Goal: Task Accomplishment & Management: Manage account settings

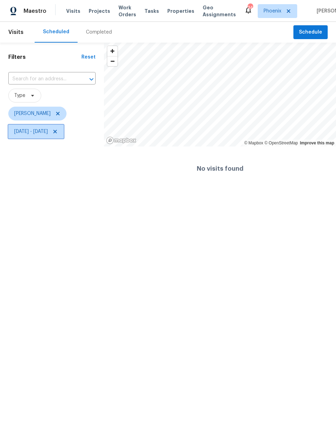
click at [48, 134] on span "Sun, Aug 17 - Wed, Aug 27" at bounding box center [31, 131] width 34 height 7
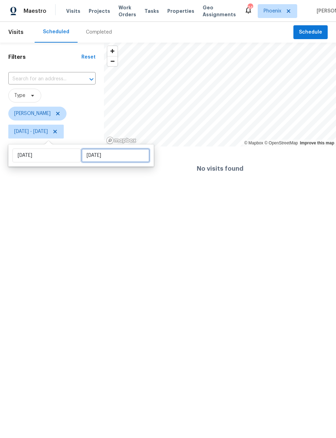
click at [92, 157] on input "Wed, Aug 27" at bounding box center [115, 156] width 68 height 14
select select "7"
select select "2025"
select select "8"
select select "2025"
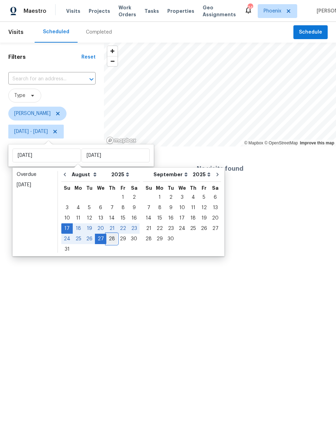
click at [109, 238] on div "28" at bounding box center [111, 239] width 11 height 10
type input "[DATE]"
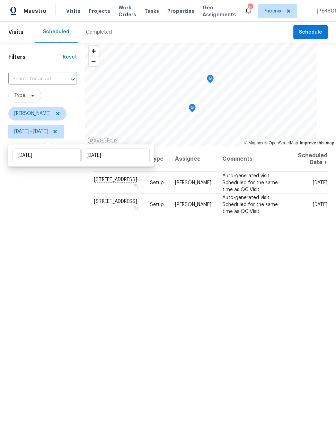
click at [67, 211] on div "Filters Reset ​ Type Nick Pulliam Sun, Aug 17 - Thu, Aug 28" at bounding box center [42, 270] width 85 height 455
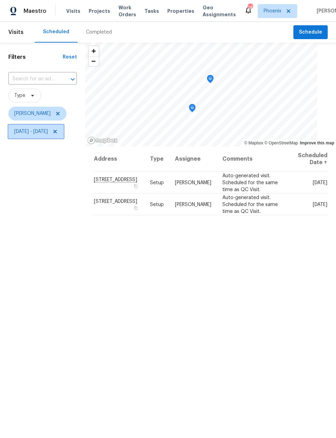
click at [35, 133] on span "[DATE] - [DATE]" at bounding box center [31, 131] width 34 height 7
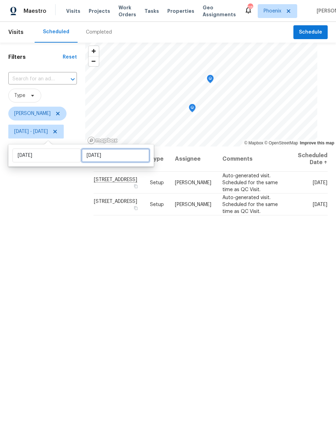
click at [94, 155] on input "[DATE]" at bounding box center [115, 156] width 68 height 14
select select "7"
select select "2025"
select select "8"
select select "2025"
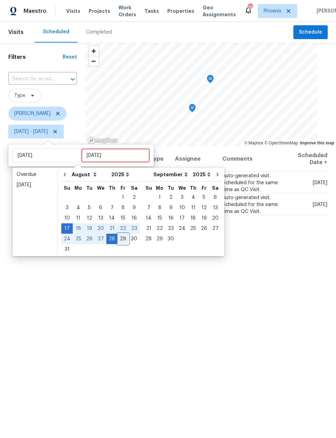
click at [117, 236] on div "29" at bounding box center [122, 239] width 11 height 10
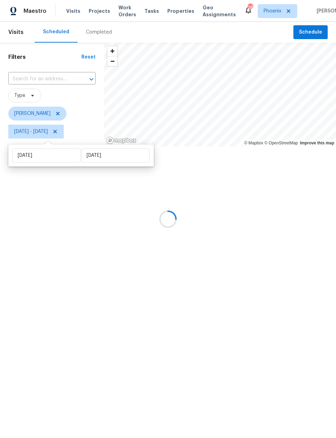
type input "[DATE]"
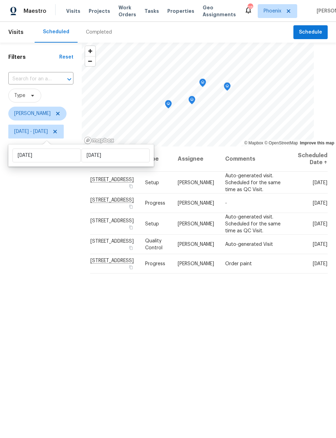
click at [55, 248] on div "Filters Reset ​ Type [PERSON_NAME] [DATE] - [DATE]" at bounding box center [41, 270] width 82 height 455
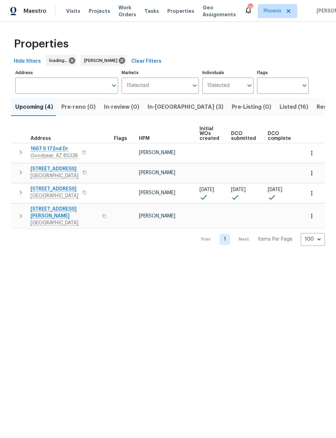
click at [160, 105] on span "In-reno (3)" at bounding box center [186, 107] width 76 height 10
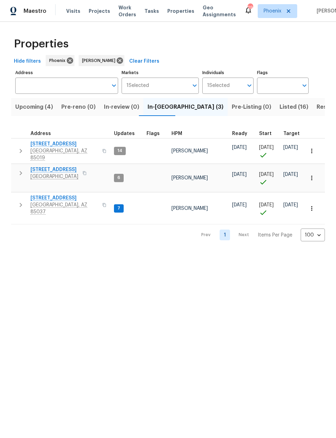
click at [54, 195] on span "8920 W Monterey Way" at bounding box center [64, 198] width 68 height 7
click at [20, 147] on icon "button" at bounding box center [21, 151] width 8 height 8
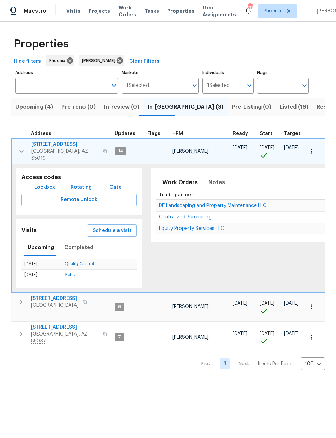
click at [111, 227] on span "Schedule a visit" at bounding box center [112, 231] width 39 height 9
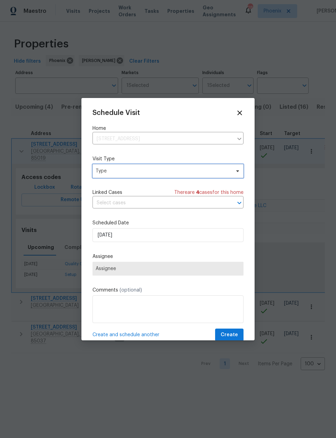
click at [104, 168] on span "Type" at bounding box center [163, 171] width 135 height 7
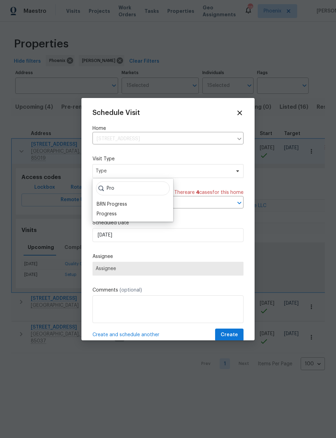
type input "Pro"
click at [107, 207] on div "BRN Progress" at bounding box center [112, 204] width 30 height 7
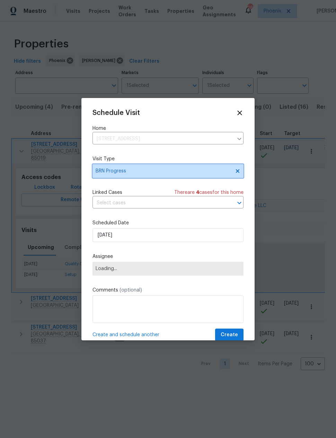
click at [107, 171] on span "BRN Progress" at bounding box center [163, 171] width 135 height 7
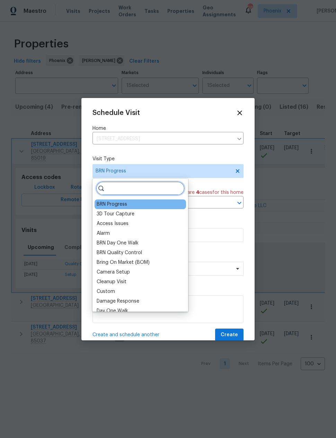
click at [112, 187] on input "search" at bounding box center [140, 189] width 89 height 14
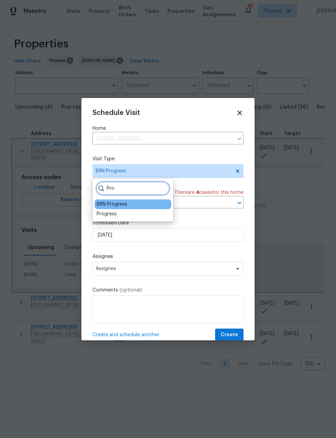
type input "Pro"
click at [108, 211] on div "Progress" at bounding box center [107, 214] width 20 height 7
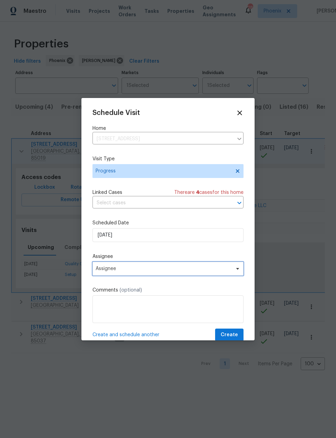
click at [102, 271] on span "Assignee" at bounding box center [164, 269] width 136 height 6
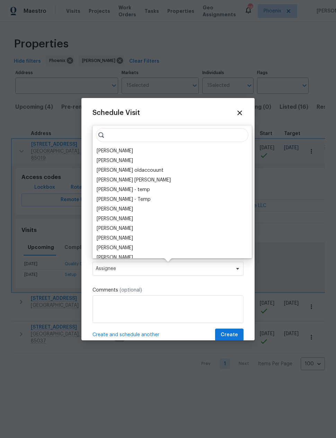
click at [110, 149] on div "[PERSON_NAME]" at bounding box center [115, 151] width 36 height 7
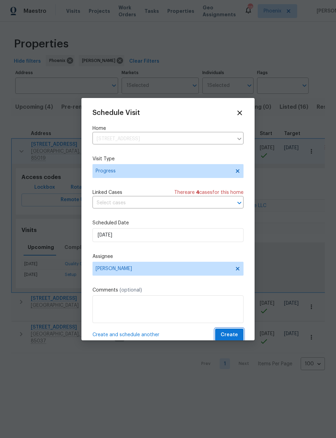
click at [235, 333] on span "Create" at bounding box center [229, 335] width 17 height 9
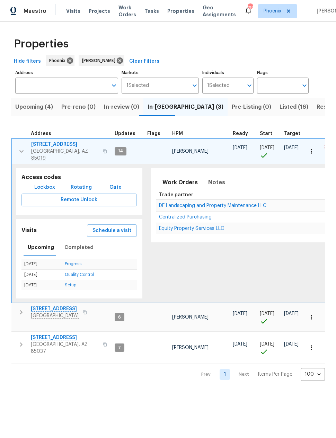
click at [19, 147] on icon "button" at bounding box center [21, 151] width 8 height 8
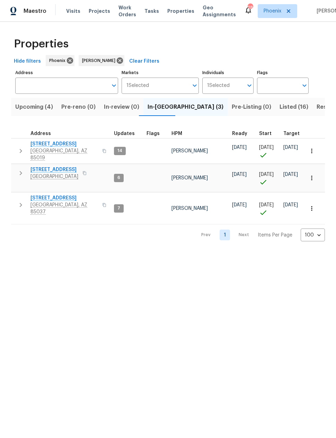
click at [34, 110] on span "Upcoming (4)" at bounding box center [34, 107] width 38 height 10
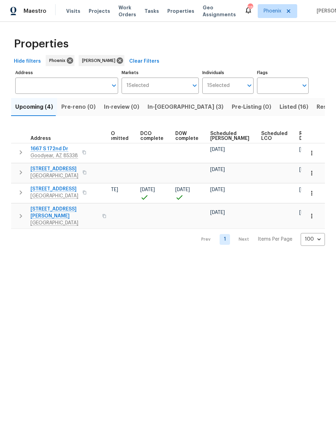
scroll to position [0, 127]
click at [317, 107] on span "Resale (5)" at bounding box center [330, 107] width 27 height 10
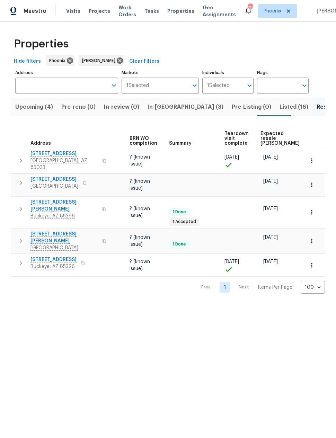
scroll to position [0, 73]
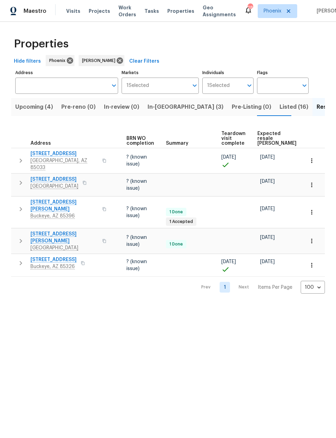
click at [268, 134] on span "Expected resale COE" at bounding box center [276, 138] width 39 height 15
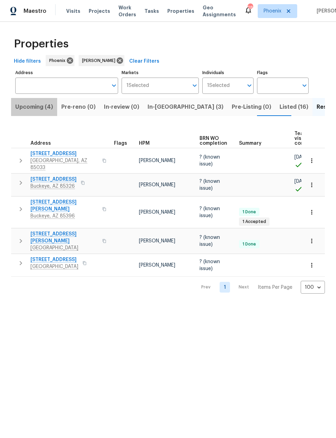
click at [35, 103] on span "Upcoming (4)" at bounding box center [34, 107] width 38 height 10
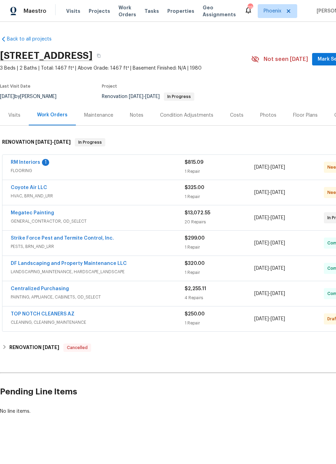
click at [22, 160] on link "RM Interiors" at bounding box center [25, 162] width 29 height 5
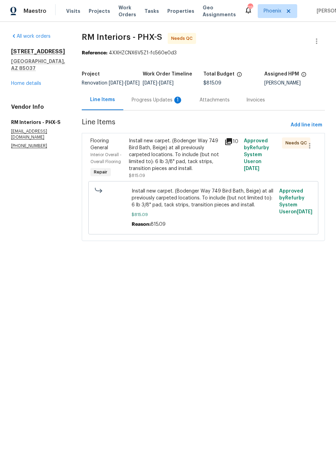
click at [152, 104] on div "Progress Updates 1" at bounding box center [157, 100] width 51 height 7
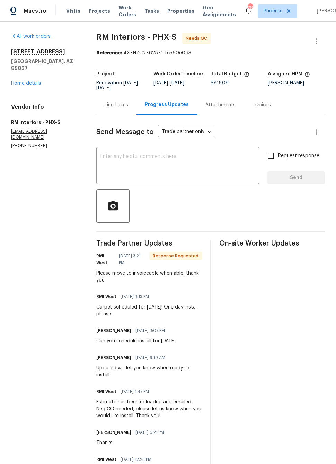
click at [117, 103] on div "Line Items" at bounding box center [117, 105] width 24 height 7
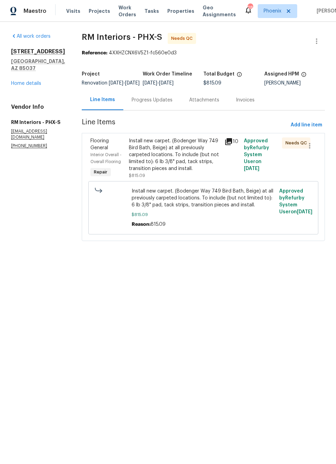
click at [139, 164] on div "Install new carpet. (Bodenger Way 749 Bird Bath, Beige) at all previously carpe…" at bounding box center [175, 155] width 92 height 35
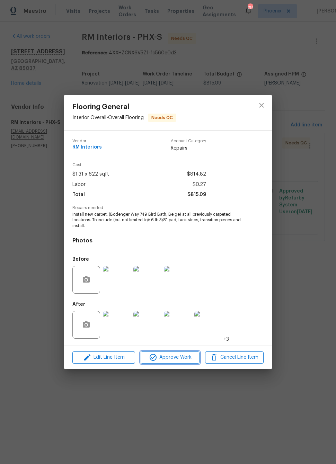
click at [168, 359] on span "Approve Work" at bounding box center [170, 357] width 54 height 9
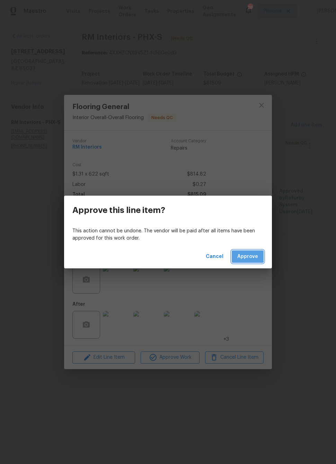
click at [248, 256] on span "Approve" at bounding box center [247, 257] width 21 height 9
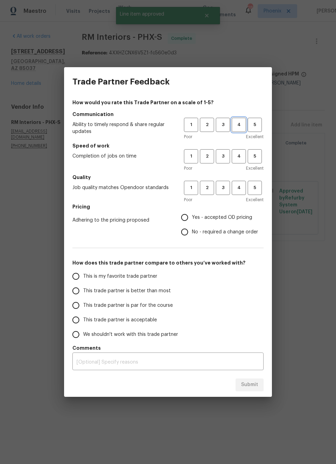
click at [239, 127] on span "4" at bounding box center [239, 125] width 13 height 8
click at [239, 154] on span "4" at bounding box center [239, 156] width 13 height 8
click at [242, 191] on span "4" at bounding box center [239, 188] width 13 height 8
click at [191, 218] on input "Yes - accepted OD pricing" at bounding box center [184, 217] width 15 height 15
radio input "true"
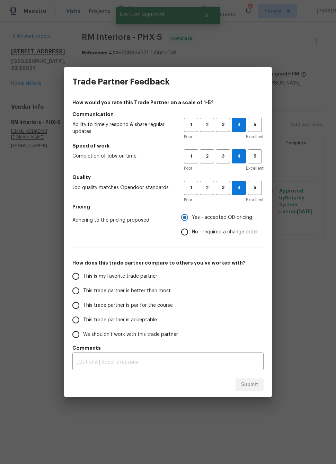
click at [80, 290] on input "This trade partner is better than most" at bounding box center [76, 291] width 15 height 15
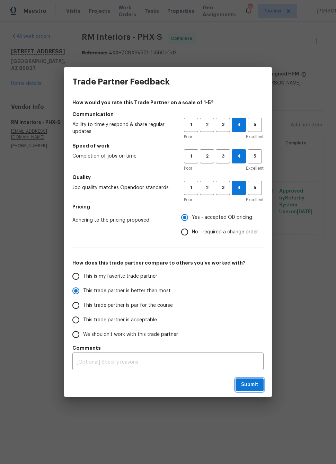
click at [254, 383] on span "Submit" at bounding box center [249, 385] width 17 height 9
radio input "true"
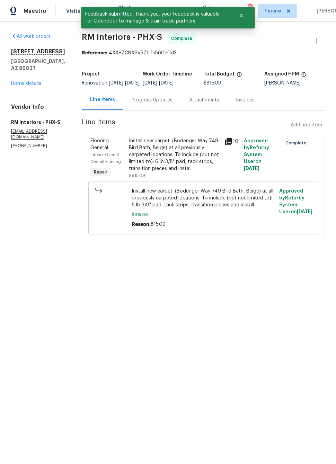
click at [27, 81] on link "Home details" at bounding box center [26, 83] width 30 height 5
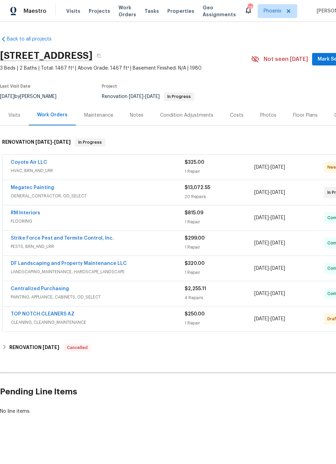
click at [26, 161] on link "Coyote Air LLC" at bounding box center [29, 162] width 36 height 5
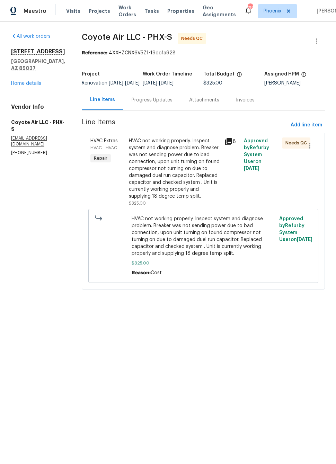
click at [136, 183] on div "HVAC not working properly. Inspect system and diagnose problem. Breaker was not…" at bounding box center [175, 169] width 92 height 62
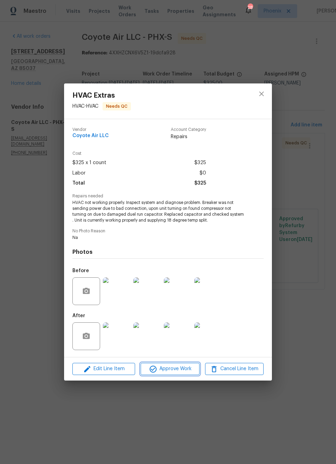
click at [186, 370] on span "Approve Work" at bounding box center [170, 369] width 54 height 9
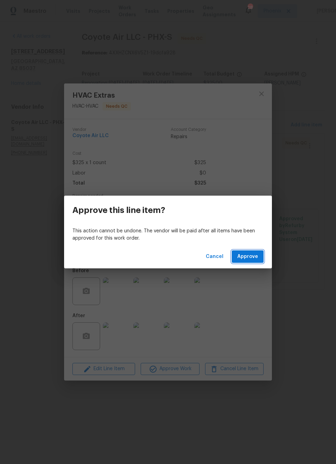
click at [249, 255] on span "Approve" at bounding box center [247, 257] width 21 height 9
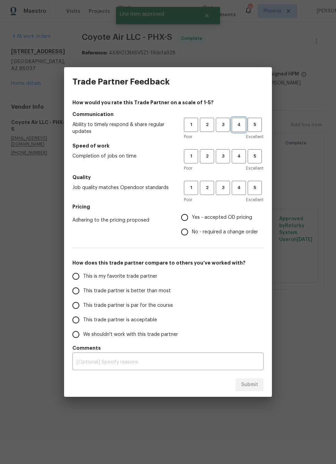
click at [241, 125] on span "4" at bounding box center [239, 125] width 13 height 8
click at [238, 155] on span "4" at bounding box center [239, 156] width 13 height 8
click at [239, 190] on span "4" at bounding box center [239, 188] width 13 height 8
click at [192, 215] on input "Yes - accepted OD pricing" at bounding box center [184, 217] width 15 height 15
radio input "true"
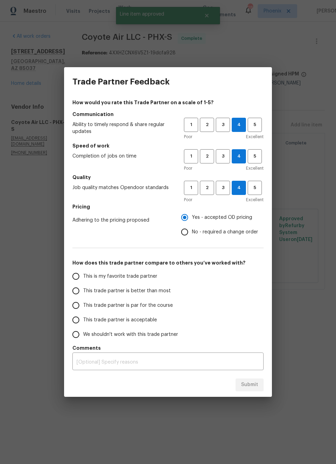
click at [78, 290] on input "This trade partner is better than most" at bounding box center [76, 291] width 15 height 15
click at [255, 384] on span "Submit" at bounding box center [249, 385] width 17 height 9
radio input "true"
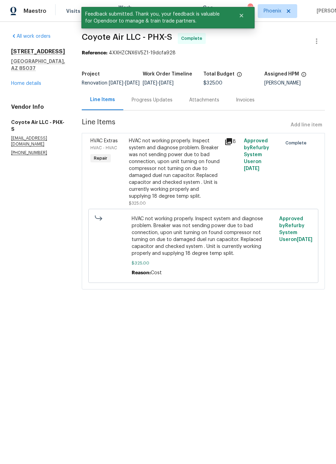
click at [26, 81] on link "Home details" at bounding box center [26, 83] width 30 height 5
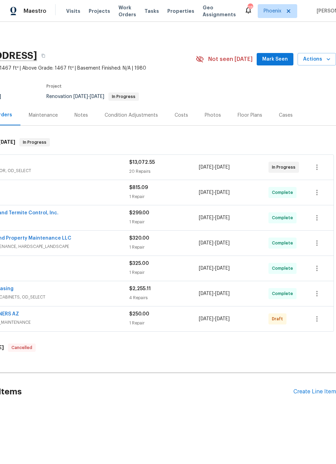
scroll to position [0, 55]
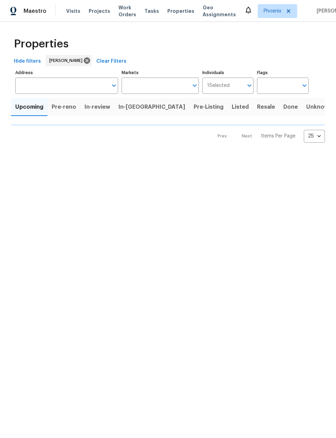
type input "100"
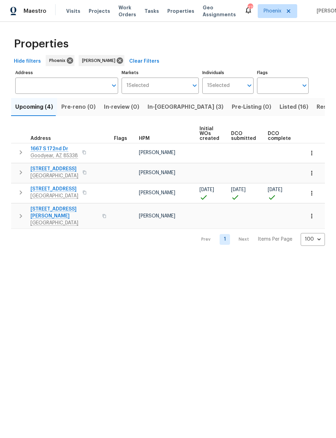
click at [158, 109] on span "In-reno (3)" at bounding box center [186, 107] width 76 height 10
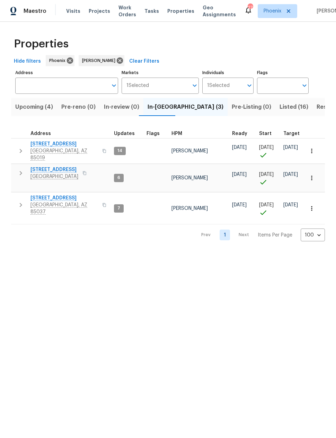
click at [54, 195] on span "[STREET_ADDRESS]" at bounding box center [64, 198] width 68 height 7
click at [49, 166] on span "6547 N 73rd Dr" at bounding box center [54, 169] width 48 height 7
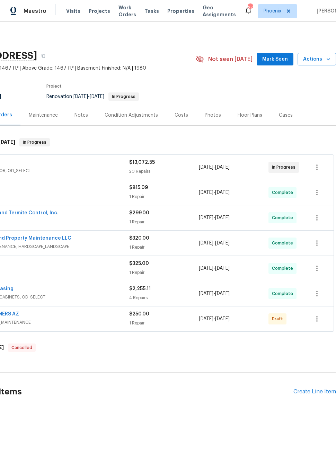
scroll to position [0, 55]
click at [322, 321] on button "button" at bounding box center [317, 319] width 17 height 17
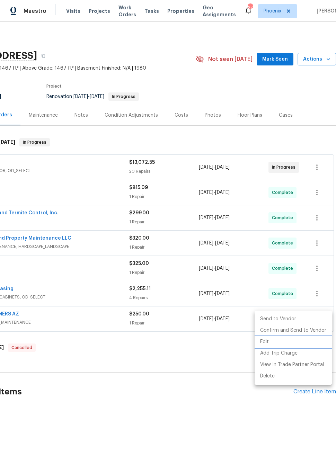
click at [297, 340] on li "Edit" at bounding box center [293, 341] width 77 height 11
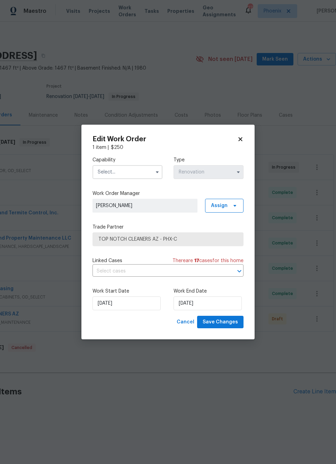
click at [130, 176] on input "text" at bounding box center [128, 172] width 70 height 14
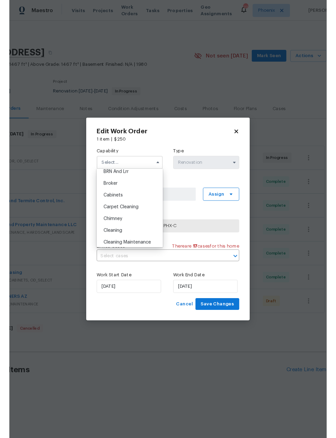
scroll to position [43, 0]
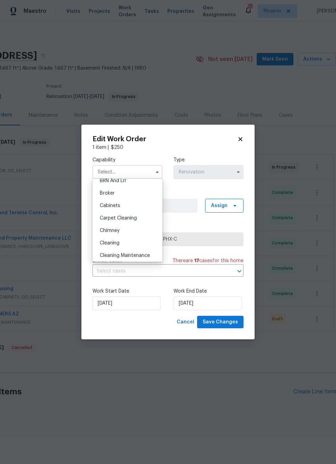
click at [128, 242] on div "Cleaning" at bounding box center [127, 243] width 67 height 12
type input "Cleaning"
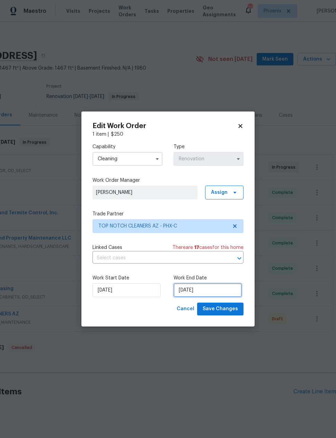
click at [208, 288] on input "8/29/2025" at bounding box center [208, 290] width 68 height 14
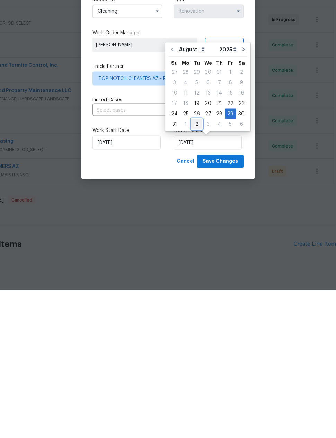
click at [194, 267] on div "2" at bounding box center [196, 272] width 11 height 10
type input "9/2/2025"
select select "8"
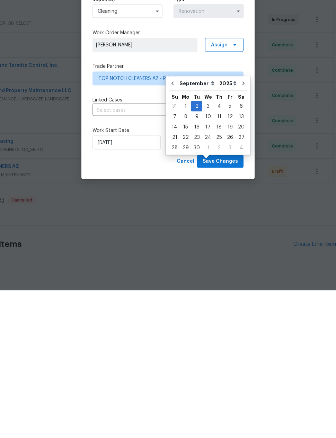
scroll to position [24, 0]
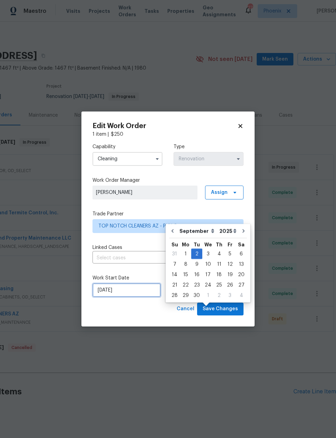
click at [111, 288] on input "[DATE]" at bounding box center [127, 290] width 68 height 14
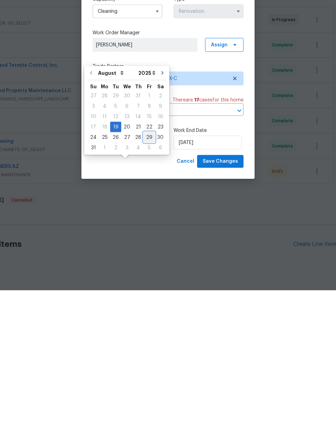
click at [148, 280] on div "29" at bounding box center [149, 285] width 11 height 10
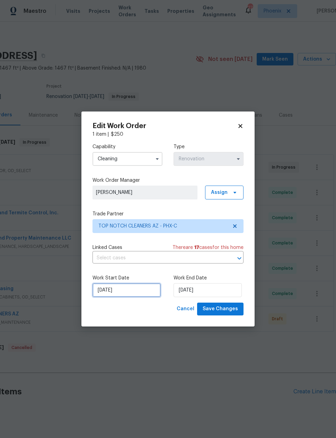
click at [112, 287] on input "[DATE]" at bounding box center [127, 290] width 68 height 14
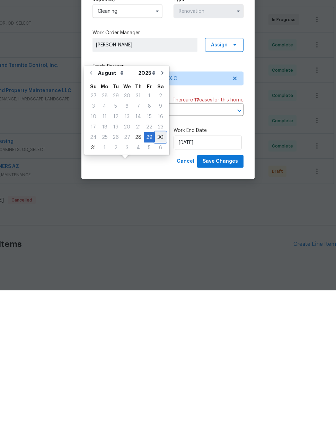
click at [155, 280] on div "30" at bounding box center [160, 285] width 11 height 10
type input "8/30/2025"
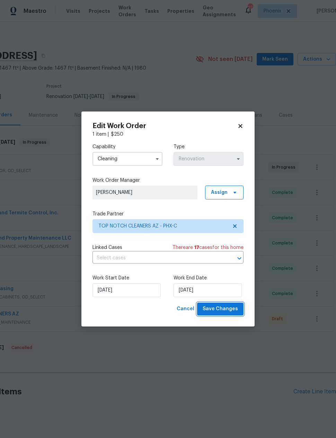
click at [235, 309] on span "Save Changes" at bounding box center [220, 309] width 35 height 9
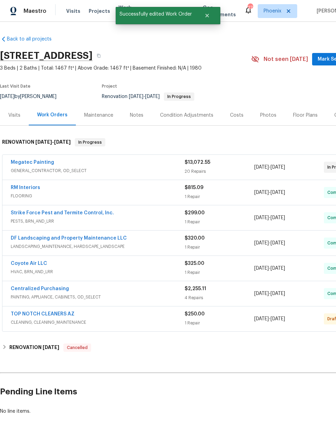
scroll to position [0, 0]
click at [30, 312] on link "TOP NOTCH CLEANERS AZ" at bounding box center [43, 314] width 64 height 5
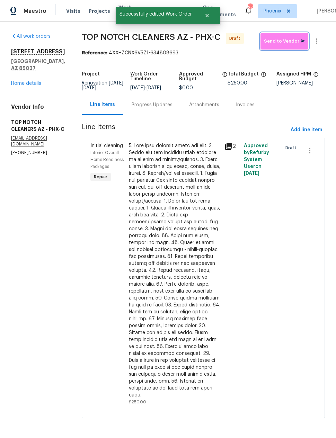
click at [287, 42] on span "Send to Vendor" at bounding box center [284, 41] width 41 height 8
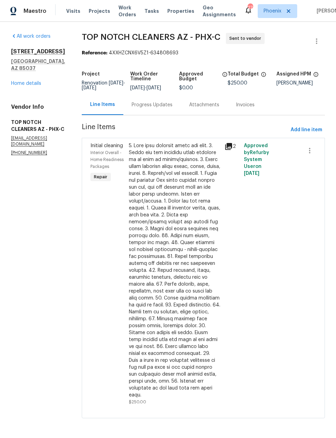
click at [149, 105] on div "Progress Updates" at bounding box center [152, 105] width 41 height 7
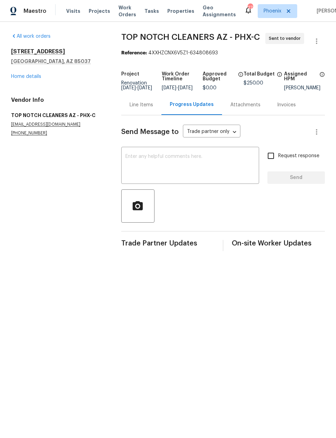
click at [175, 160] on textarea at bounding box center [190, 166] width 130 height 24
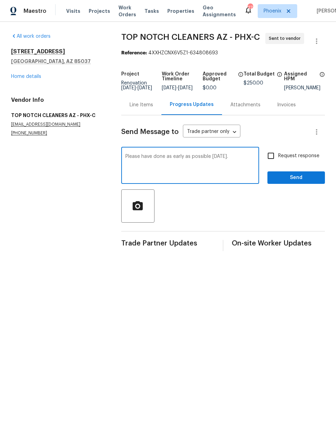
type textarea "Please have done as early as possible on Tuesday."
click at [272, 161] on input "Request response" at bounding box center [271, 156] width 15 height 15
checkbox input "true"
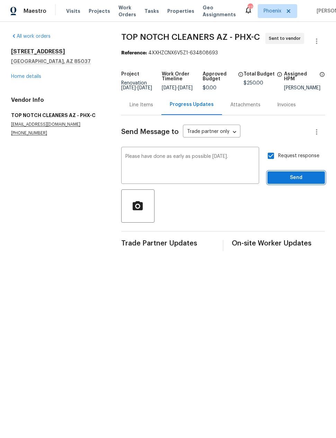
click at [301, 179] on span "Send" at bounding box center [296, 178] width 46 height 9
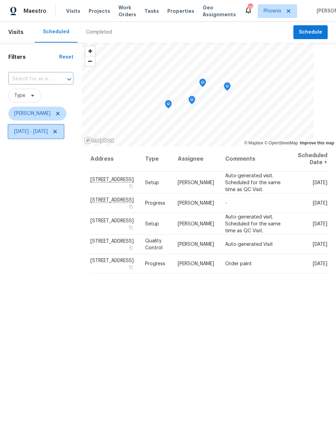
click at [48, 132] on span "[DATE] - [DATE]" at bounding box center [31, 131] width 34 height 7
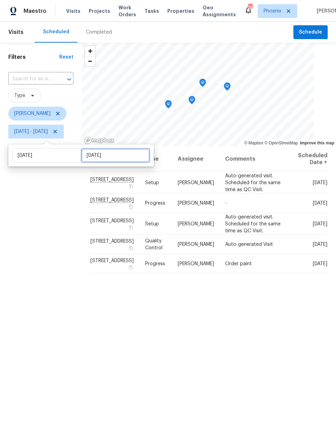
click at [97, 150] on input "Fri, Aug 29" at bounding box center [115, 156] width 68 height 14
select select "7"
select select "2025"
select select "8"
select select "2025"
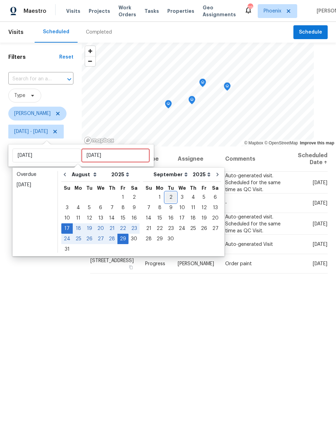
click at [165, 194] on div "2" at bounding box center [170, 198] width 11 height 10
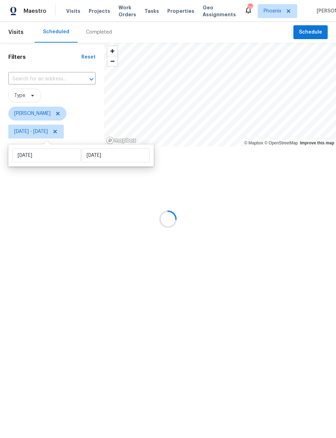
type input "Tue, Sep 02"
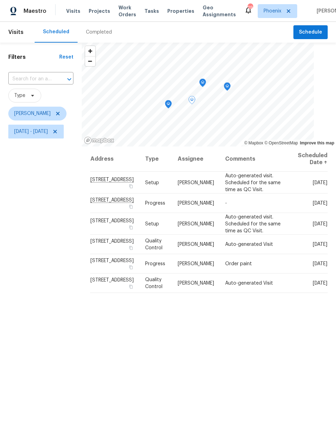
click at [0, 0] on span at bounding box center [0, 0] width 0 height 0
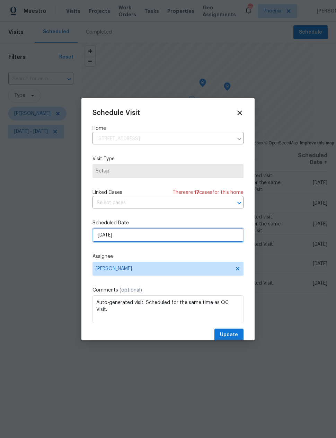
click at [164, 236] on input "8/28/2025" at bounding box center [168, 235] width 151 height 14
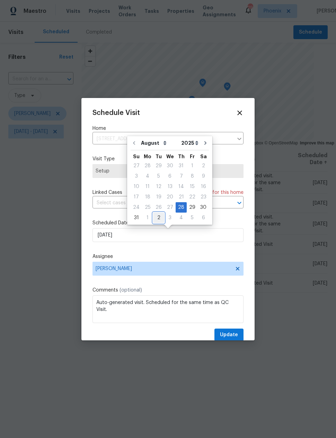
click at [158, 218] on div "2" at bounding box center [158, 218] width 11 height 10
type input "[DATE]"
select select "8"
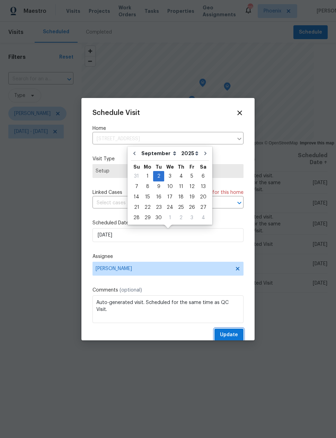
click at [230, 336] on span "Update" at bounding box center [229, 335] width 18 height 9
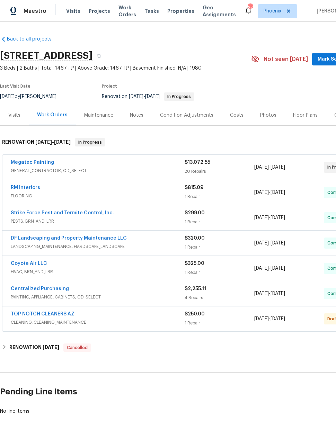
click at [238, 114] on div "Costs" at bounding box center [237, 115] width 14 height 7
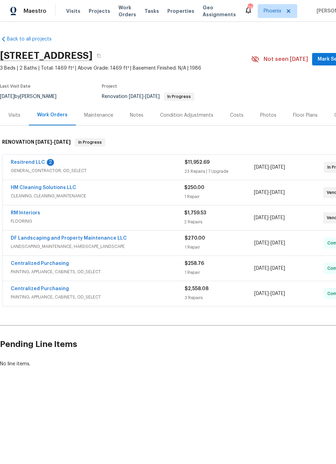
click at [28, 161] on link "Resitrend LLC" at bounding box center [28, 162] width 34 height 5
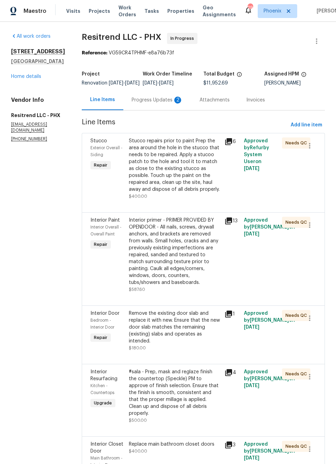
click at [157, 104] on div "Progress Updates 2" at bounding box center [157, 100] width 51 height 7
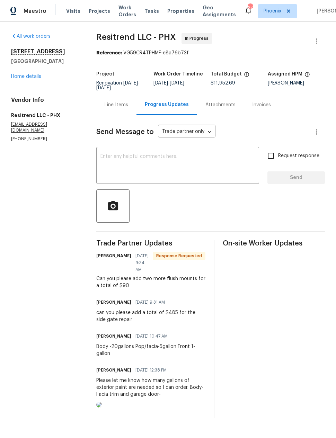
scroll to position [15, 0]
click at [102, 402] on img at bounding box center [99, 405] width 6 height 6
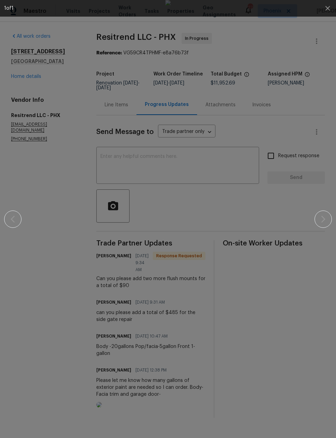
scroll to position [0, 0]
click at [171, 62] on img at bounding box center [168, 219] width 6 height 438
click at [331, 10] on icon "button" at bounding box center [328, 8] width 8 height 8
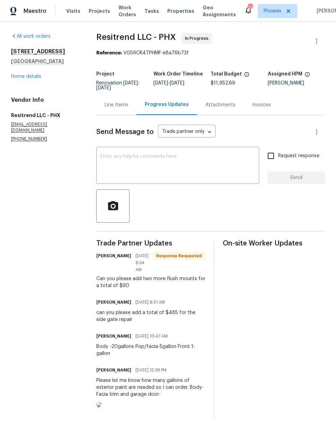
click at [35, 84] on div "All work orders [STREET_ADDRESS][PERSON_NAME] Home details Vendor Info Resitren…" at bounding box center [45, 87] width 69 height 109
click at [28, 78] on link "Home details" at bounding box center [26, 76] width 30 height 5
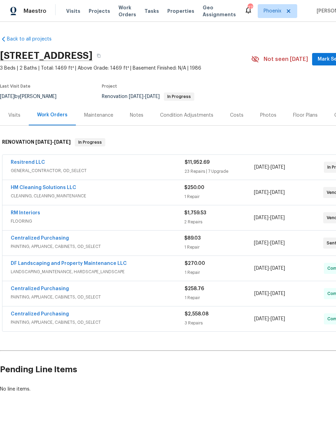
click at [59, 189] on link "HM Cleaning Solutions LLC" at bounding box center [43, 187] width 65 height 5
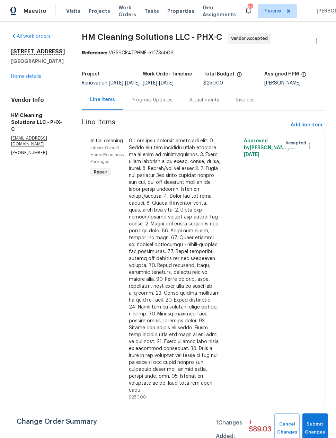
click at [171, 104] on div "Progress Updates" at bounding box center [152, 100] width 41 height 7
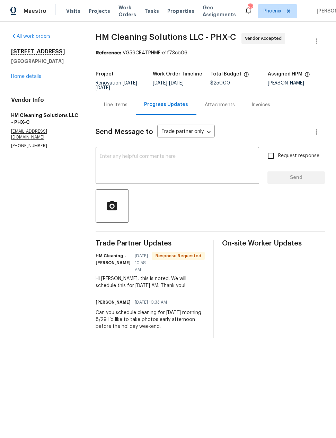
click at [184, 167] on textarea at bounding box center [177, 166] width 155 height 24
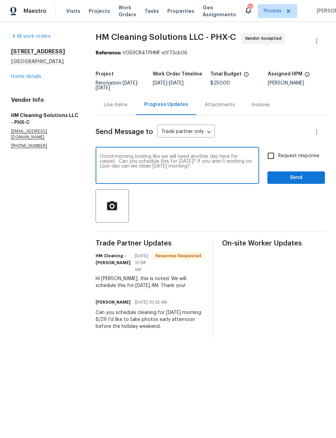
click at [242, 163] on textarea "Good morning looking like we will need another day here for carpet. Can you sch…" at bounding box center [177, 166] width 155 height 24
type textarea "Good morning looking like we will need another day here for carpet. Can you sch…"
click at [295, 178] on span "Send" at bounding box center [296, 178] width 46 height 9
